Goal: Task Accomplishment & Management: Manage account settings

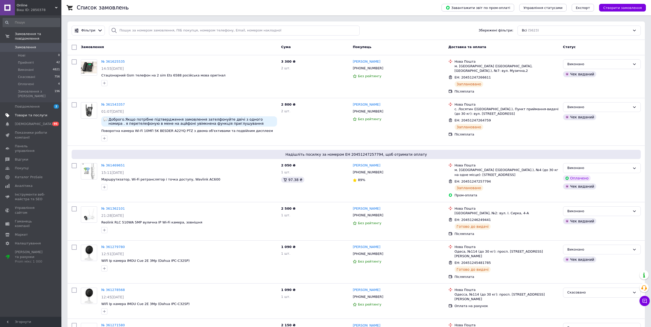
click at [33, 113] on span "Товари та послуги" at bounding box center [31, 115] width 32 height 5
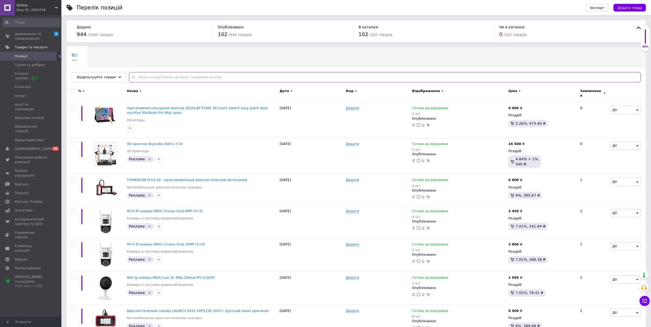
click at [178, 75] on input "text" at bounding box center [385, 77] width 512 height 10
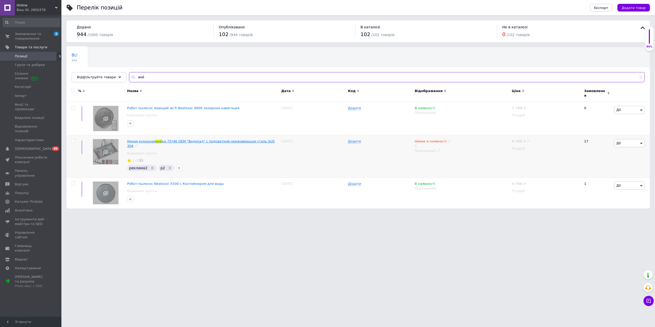
type input "мой"
click at [208, 139] on span "ка 75*46 OEM "Водопад" с подсветкой нержавеющая сталь SUS 304" at bounding box center [201, 143] width 148 height 8
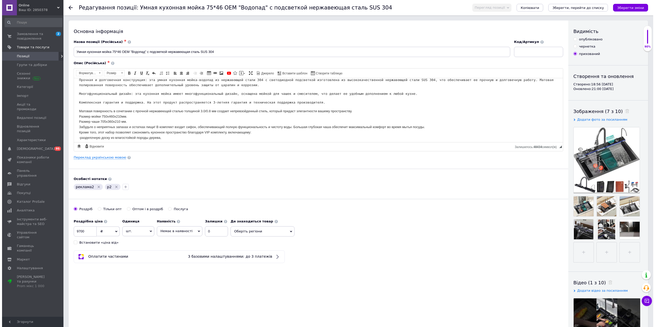
scroll to position [26, 0]
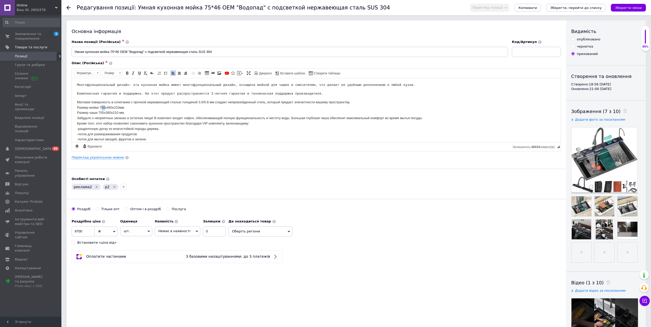
drag, startPoint x: 105, startPoint y: 106, endPoint x: 102, endPoint y: 107, distance: 3.1
click at [102, 107] on p "Матовая поверхность в сочетании с прочной нержавеющей сталью толщиной 3.0/0.8 м…" at bounding box center [316, 137] width 479 height 74
click at [111, 107] on p "Матовая поверхность в сочетании с прочной нержавеющей сталью толщиной 3.0/0.8 м…" at bounding box center [316, 137] width 479 height 74
click at [103, 112] on p "Матовая поверхность в сочетании с прочной нержавеющей сталью толщиной 3.0/0.8 м…" at bounding box center [316, 137] width 479 height 74
click at [94, 157] on link "Переклад українською мовою" at bounding box center [98, 158] width 52 height 4
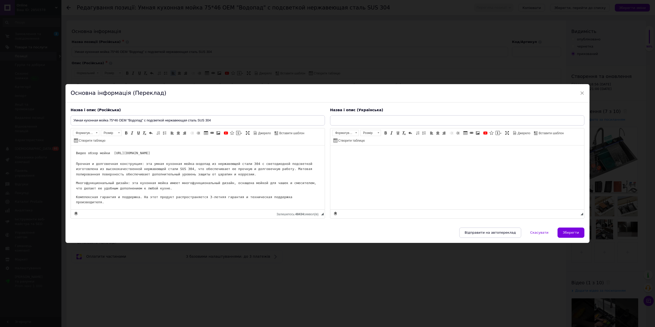
scroll to position [0, 0]
type input "Розумна кухонна мийка 75*46 OEM "Водоспад" з підсвіткою неіржавка сталь SUS 304"
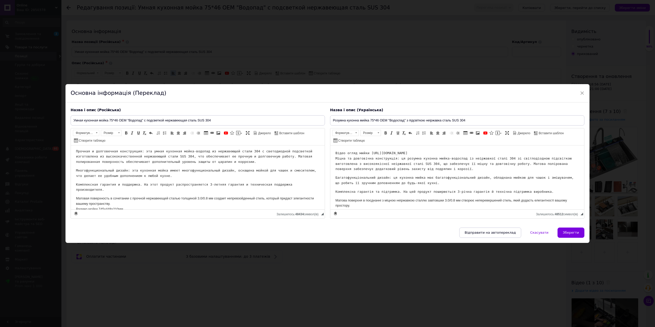
scroll to position [38, 0]
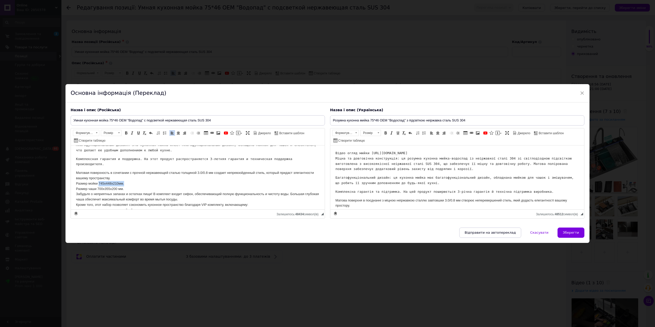
drag, startPoint x: 99, startPoint y: 178, endPoint x: 124, endPoint y: 177, distance: 24.6
click at [124, 177] on p "Матовая поверхность в сочетании с прочной нержавеющей сталью толщиной 3.0/0.8 м…" at bounding box center [198, 212] width 244 height 85
drag, startPoint x: 134, startPoint y: 186, endPoint x: 365, endPoint y: 221, distance: 234.5
click at [134, 186] on span "Копіювати" at bounding box center [134, 187] width 20 height 6
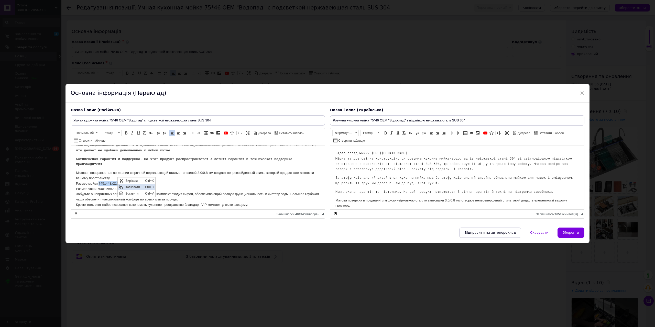
copy p "745х448х210мм."
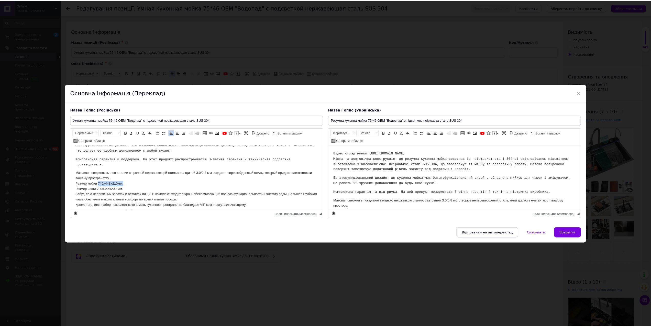
scroll to position [26, 0]
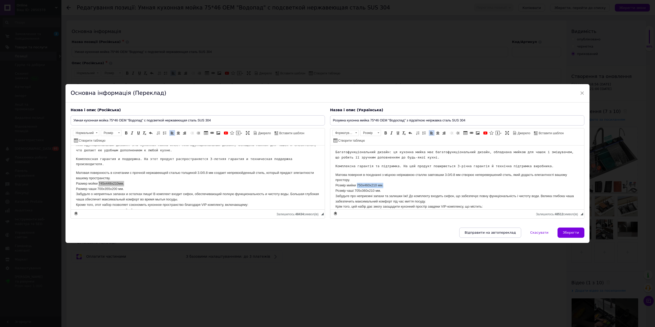
drag, startPoint x: 357, startPoint y: 185, endPoint x: 385, endPoint y: 183, distance: 27.4
click at [385, 183] on p "Матова поверхня в поєднанні з міцною неіржавкою сталлю завтовшки 3.0/0.8 мм ств…" at bounding box center [457, 214] width 244 height 85
click at [394, 200] on span "Вставити" at bounding box center [394, 202] width 20 height 6
drag, startPoint x: 97, startPoint y: 182, endPoint x: 123, endPoint y: 182, distance: 26.1
click at [123, 182] on p "Матовая поверхность в сочетании с прочной нержавеющей сталью толщиной 3.0/0.8 м…" at bounding box center [198, 212] width 244 height 85
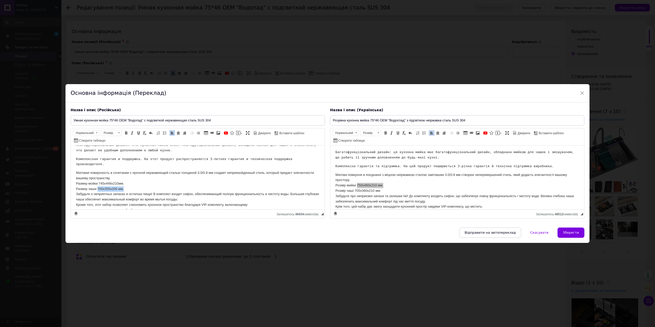
drag, startPoint x: 120, startPoint y: 182, endPoint x: 192, endPoint y: 328, distance: 162.2
click at [137, 193] on span "Копіювати" at bounding box center [137, 192] width 20 height 6
copy p "700х355х200 мм."
drag, startPoint x: 355, startPoint y: 190, endPoint x: 380, endPoint y: 190, distance: 25.3
click at [380, 190] on p "Матова поверхня в поєднанні з міцною неіржавкою сталлю завтовшки 3.0/0.8 мм ств…" at bounding box center [457, 214] width 244 height 85
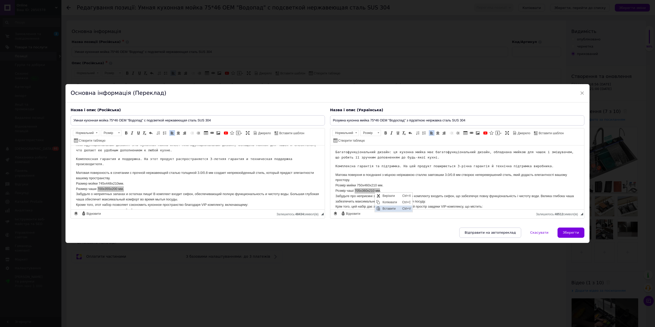
click at [393, 209] on span "Вставити" at bounding box center [391, 208] width 20 height 6
click at [99, 182] on p "Матовая поверхность в сочетании с прочной нержавеющей сталью толщиной 3.0/0.8 м…" at bounding box center [198, 212] width 244 height 85
drag, startPoint x: 97, startPoint y: 182, endPoint x: 125, endPoint y: 184, distance: 28.2
click at [125, 184] on p "Матовая поверхность в сочетании с прочной нержавеющей сталью толщиной 3.0/0.8 м…" at bounding box center [198, 212] width 244 height 85
click at [135, 191] on span "Копіювати" at bounding box center [137, 193] width 20 height 6
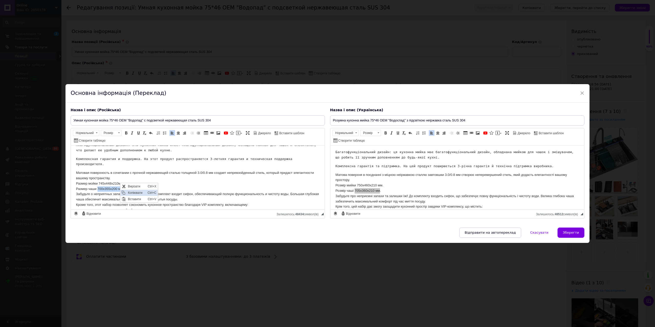
copy p "700х355х200 мм."
click at [356, 189] on p "Матова поверхня в поєднанні з міцною неіржавкою сталлю завтовшки 3.0/0.8 мм ств…" at bounding box center [457, 214] width 244 height 85
drag, startPoint x: 355, startPoint y: 190, endPoint x: 383, endPoint y: 190, distance: 28.4
click at [383, 190] on p "Матова поверхня в поєднанні з міцною неіржавкою сталлю завтовшки 3.0/0.8 мм ств…" at bounding box center [457, 214] width 244 height 85
drag, startPoint x: 98, startPoint y: 177, endPoint x: 127, endPoint y: 178, distance: 28.4
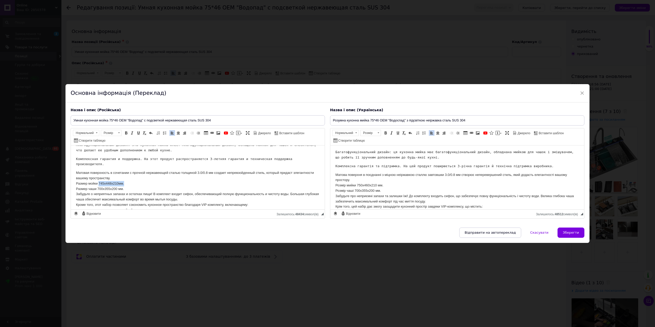
click at [127, 178] on p "Матовая поверхность в сочетании с прочной нержавеющей сталью толщиной 3.0/0.8 м…" at bounding box center [198, 212] width 244 height 85
click at [135, 187] on span "Копіювати" at bounding box center [137, 187] width 20 height 6
copy p "745х448х210мм."
drag, startPoint x: 357, startPoint y: 184, endPoint x: 382, endPoint y: 183, distance: 24.9
click at [382, 183] on p "Матова поверхня в поєднанні з міцною неіржавкою сталлю завтовшки 3.0/0.8 мм ств…" at bounding box center [457, 214] width 244 height 85
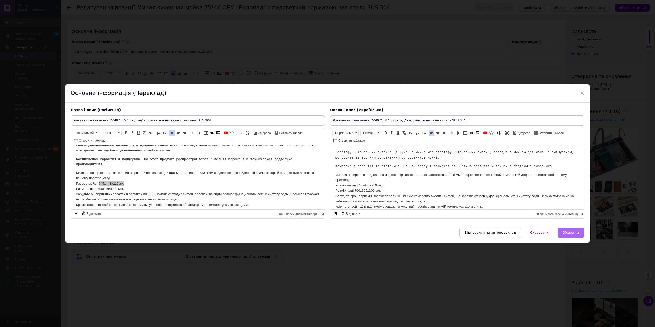
click at [566, 232] on span "Зберегти" at bounding box center [571, 233] width 16 height 4
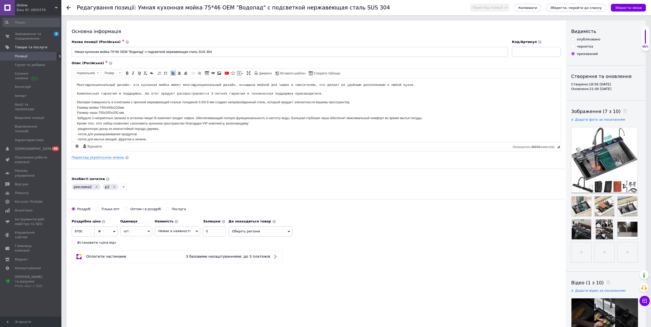
click at [581, 39] on div "опубліковано" at bounding box center [589, 39] width 24 height 5
click at [575, 39] on input "опубліковано" at bounding box center [572, 38] width 3 height 3
radio input "true"
click at [595, 9] on icon "Зберегти, перейти до списку" at bounding box center [575, 8] width 51 height 4
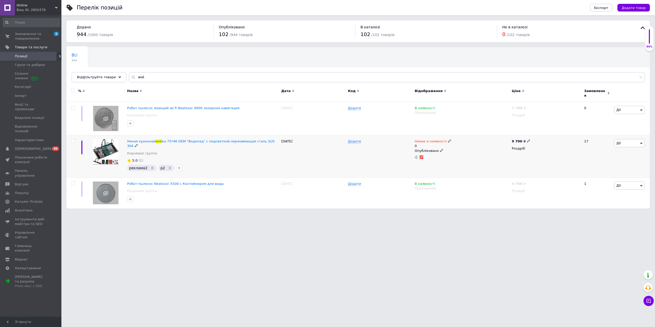
click at [168, 166] on icon "Видалити мітку" at bounding box center [170, 168] width 4 height 4
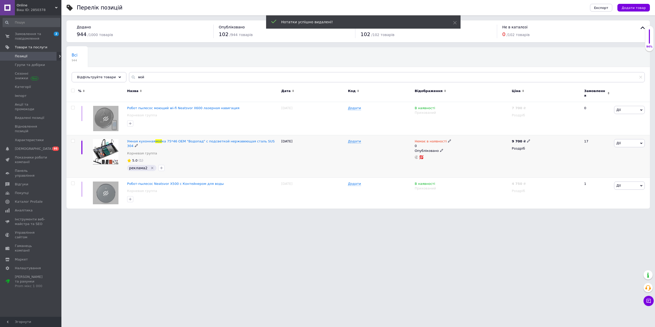
click at [150, 166] on icon "Видалити мітку" at bounding box center [152, 168] width 4 height 4
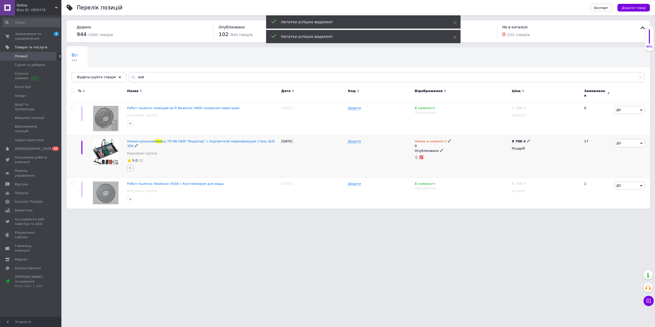
click at [132, 165] on button "button" at bounding box center [130, 168] width 6 height 6
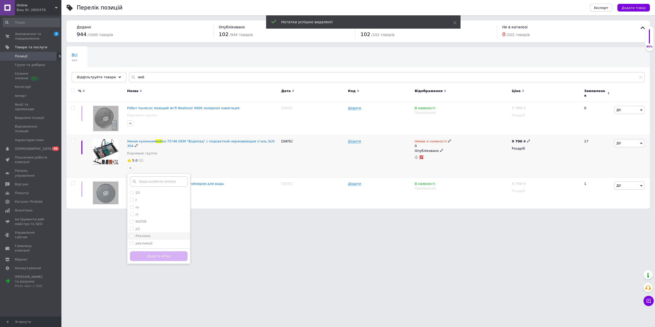
click at [137, 234] on label "Реклама" at bounding box center [143, 236] width 15 height 4
checkbox input "true"
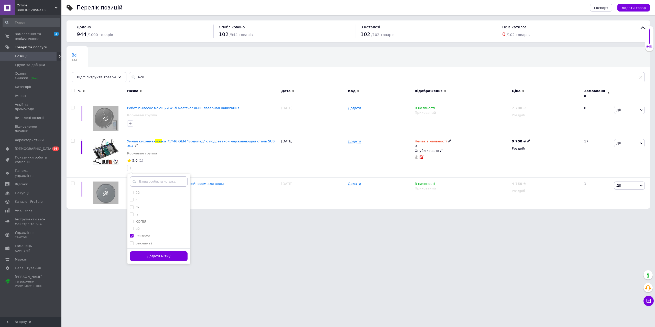
click at [151, 252] on button "Додати мітку" at bounding box center [159, 257] width 58 height 10
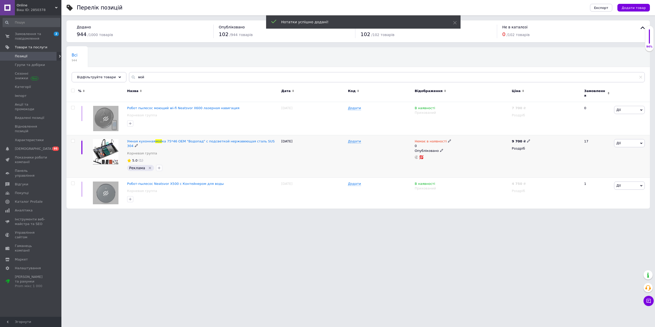
click at [448, 139] on icon at bounding box center [449, 140] width 3 height 3
click at [470, 159] on li "Готово до відправки" at bounding box center [476, 161] width 49 height 7
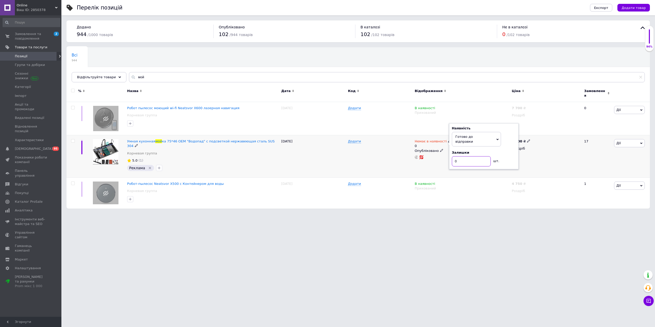
click at [465, 156] on input "0" at bounding box center [471, 161] width 39 height 10
type input "10"
click at [182, 139] on span "ка 75*46 OEM "Водопад" с подсветкой нержавеющая сталь SUS 304" at bounding box center [201, 143] width 148 height 8
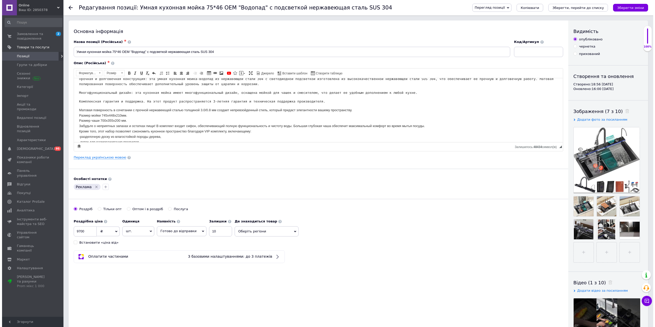
scroll to position [26, 0]
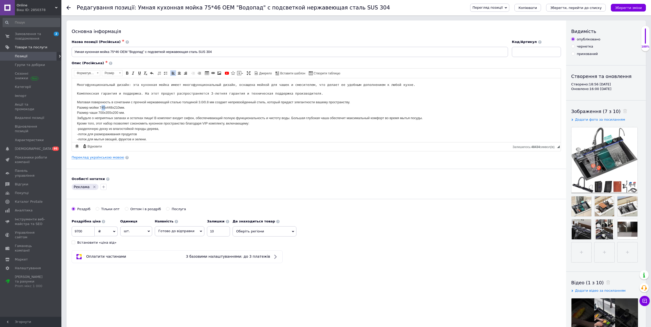
drag, startPoint x: 105, startPoint y: 107, endPoint x: 102, endPoint y: 107, distance: 2.6
click at [102, 107] on p "Матовая поверхность в сочетании с прочной нержавеющей сталью толщиной 3.0/0.8 м…" at bounding box center [316, 137] width 479 height 74
click at [98, 157] on link "Переклад українською мовою" at bounding box center [98, 158] width 52 height 4
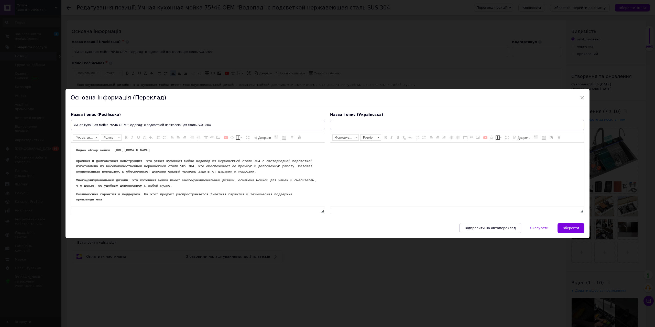
scroll to position [0, 0]
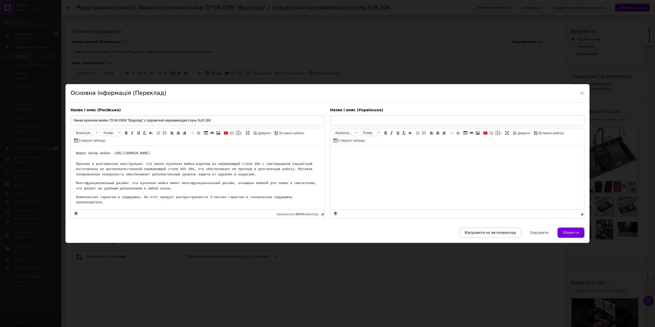
type input "Розумна кухонна мийка 75*46 OEM "Водоспад" з підсвіткою неіржавка сталь SUS 304"
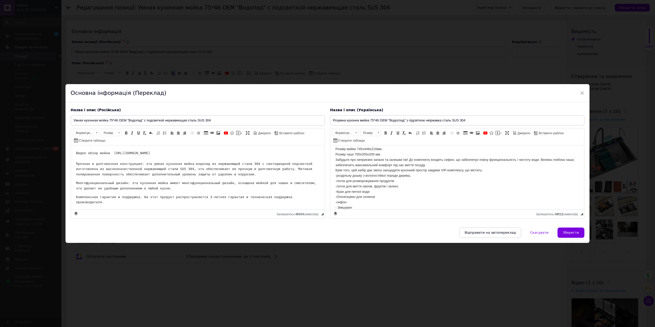
scroll to position [53, 0]
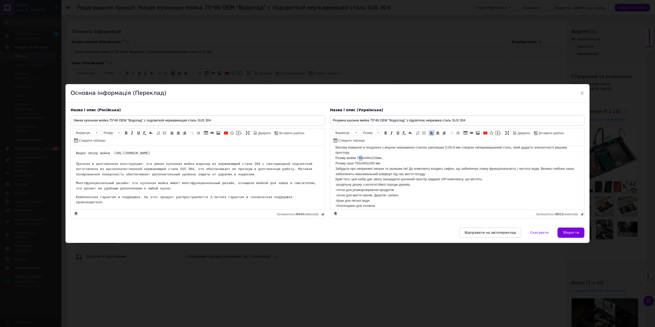
click at [359, 157] on p "Матова поверхня в поєднанні з міцною неіржавкою сталлю завтовшки 3.0/0.8 мм ств…" at bounding box center [457, 187] width 244 height 85
click at [370, 158] on p "Матова поверхня в поєднанні з міцною неіржавкою сталлю завтовшки 3.0/0.8 мм ств…" at bounding box center [457, 187] width 244 height 85
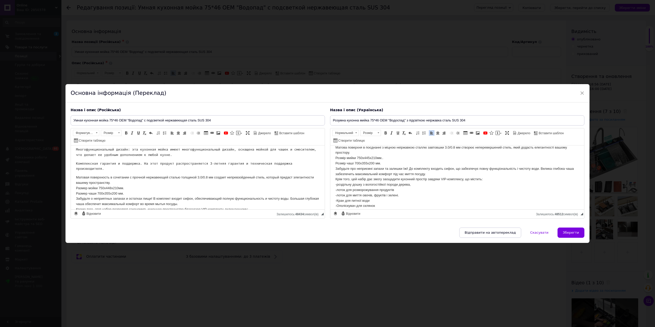
scroll to position [51, 0]
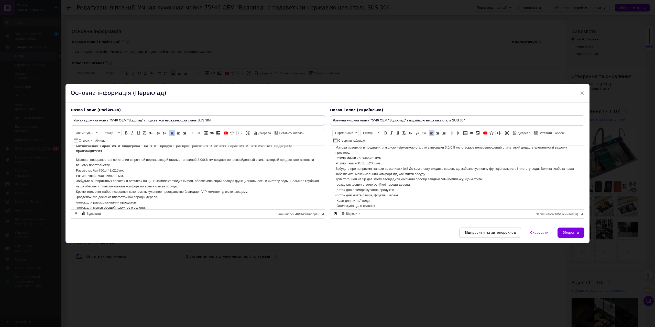
click at [110, 164] on p "Матовая поверхность в сочетании с прочной нержавеющей сталью толщиной 3.0/0.8 м…" at bounding box center [198, 199] width 244 height 85
click at [575, 235] on button "Зберегти" at bounding box center [571, 233] width 27 height 10
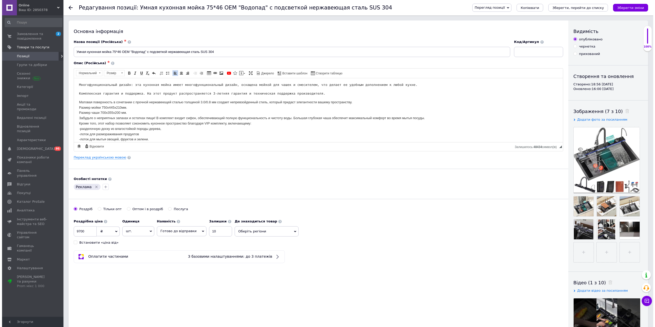
scroll to position [26, 0]
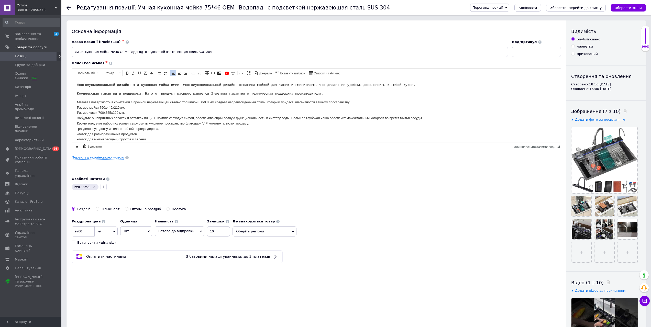
click at [105, 156] on link "Переклад українською мовою" at bounding box center [98, 158] width 52 height 4
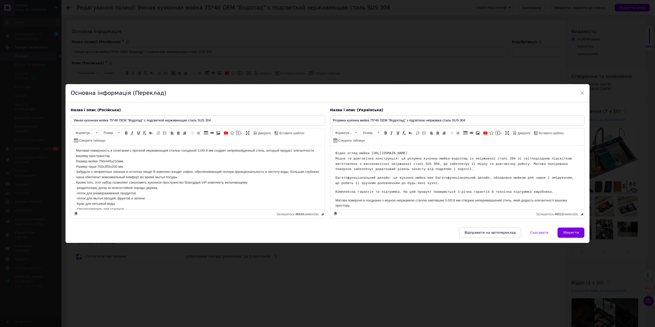
scroll to position [51, 0]
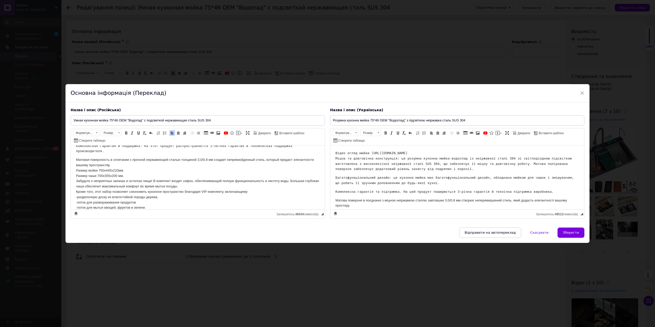
click at [111, 164] on p "Матовая поверхность в сочетании с прочной нержавеющей сталью толщиной 3.0/0.8 м…" at bounding box center [198, 199] width 244 height 85
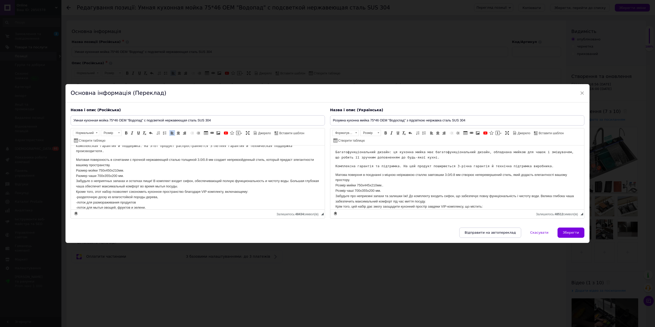
click at [368, 184] on p "Матова поверхня в поєднанні з міцною неіржавкою сталлю завтовшки 3.0/0.8 мм ств…" at bounding box center [457, 214] width 244 height 85
click at [369, 184] on p "Матова поверхня в поєднанні з міцною неіржавкою сталлю завтовшки 3.0/0.8 мм ств…" at bounding box center [457, 214] width 244 height 85
click at [570, 235] on span "Зберегти" at bounding box center [571, 233] width 16 height 4
